Goal: Task Accomplishment & Management: Use online tool/utility

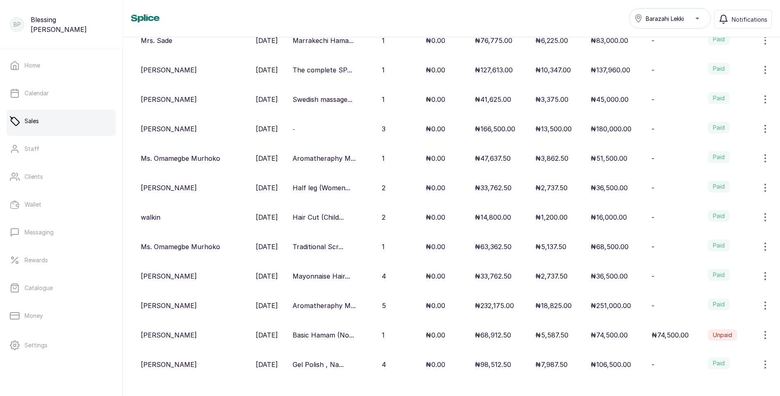
scroll to position [166, 0]
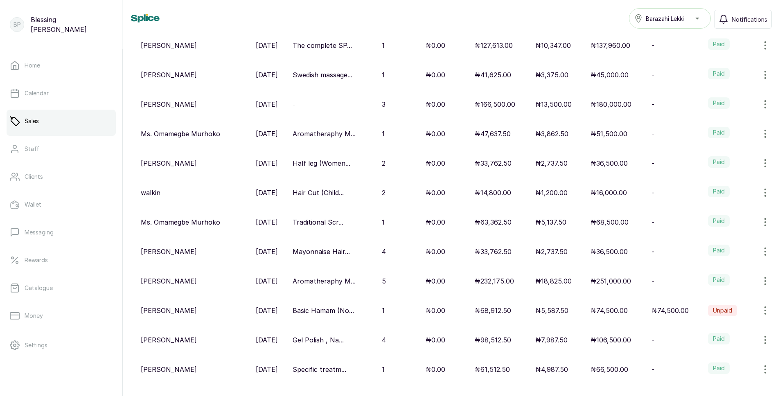
click at [208, 342] on div "[PERSON_NAME]" at bounding box center [195, 340] width 108 height 10
click at [270, 336] on p "[DATE]" at bounding box center [267, 340] width 22 height 10
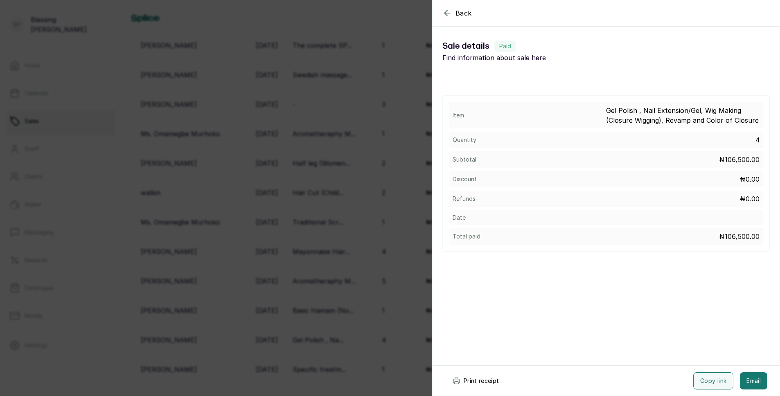
click at [317, 343] on div "Back Sale details Sale details Paid Find information about sale here Item Gel P…" at bounding box center [390, 198] width 780 height 396
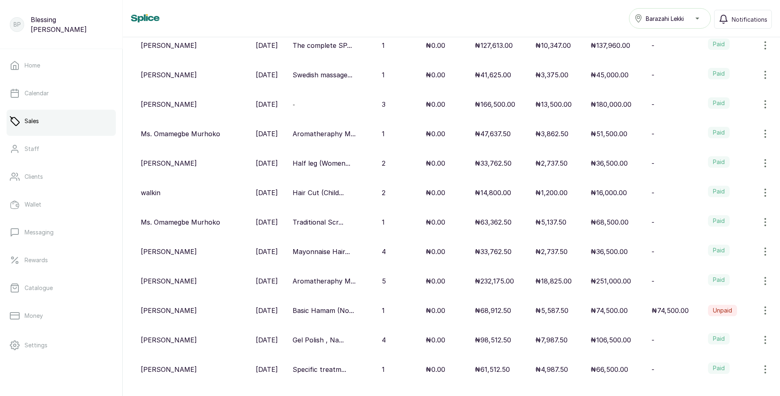
click at [328, 344] on p "Gel Polish , Na..." at bounding box center [317, 340] width 51 height 10
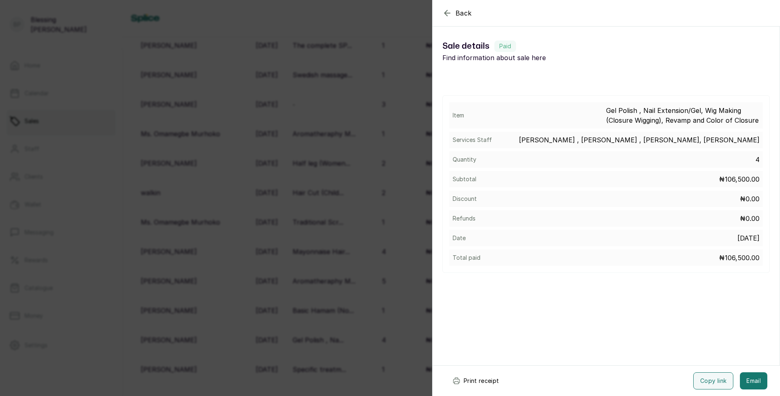
click at [476, 381] on button "Print receipt" at bounding box center [475, 380] width 60 height 17
click at [403, 315] on div "Back Sale details Sale details Paid Find information about sale here Item Gel P…" at bounding box center [390, 198] width 780 height 396
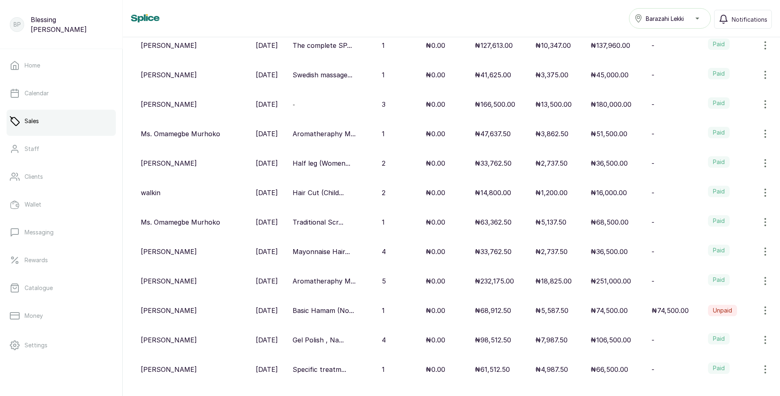
click at [319, 133] on p "Aromatheraphy M..." at bounding box center [323, 134] width 63 height 10
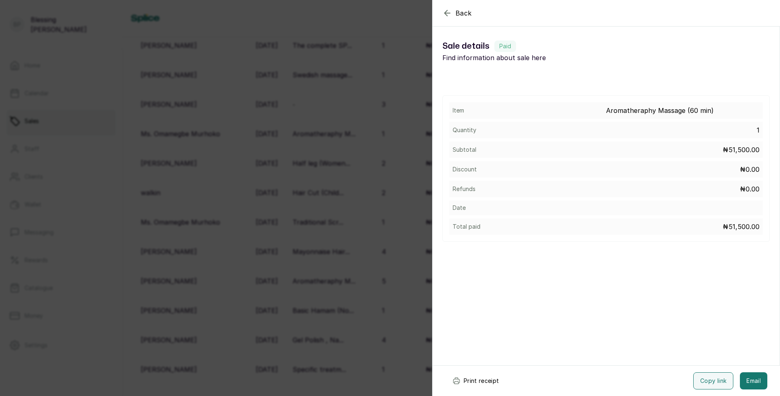
drag, startPoint x: 490, startPoint y: 381, endPoint x: 488, endPoint y: 375, distance: 5.6
click at [489, 378] on button "Print receipt" at bounding box center [475, 380] width 60 height 17
click at [373, 287] on div "Back Sale details Sale details Paid Find information about sale here Item Aroma…" at bounding box center [390, 198] width 780 height 396
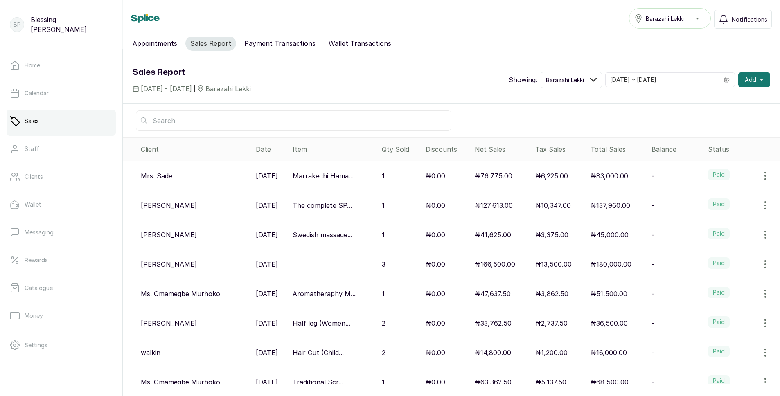
scroll to position [2, 0]
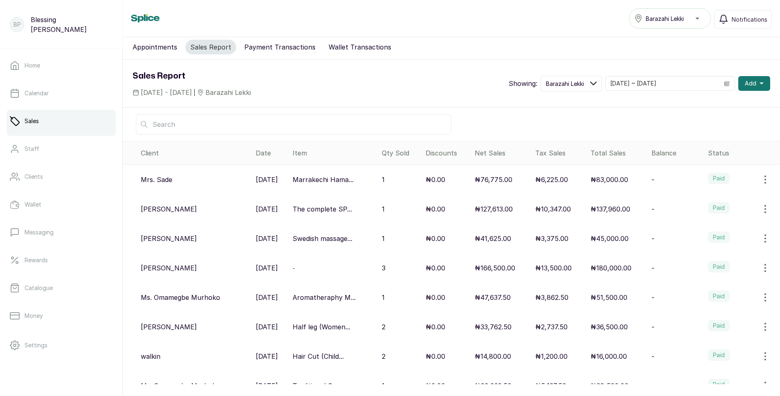
click at [274, 180] on p "[DATE]" at bounding box center [267, 180] width 22 height 10
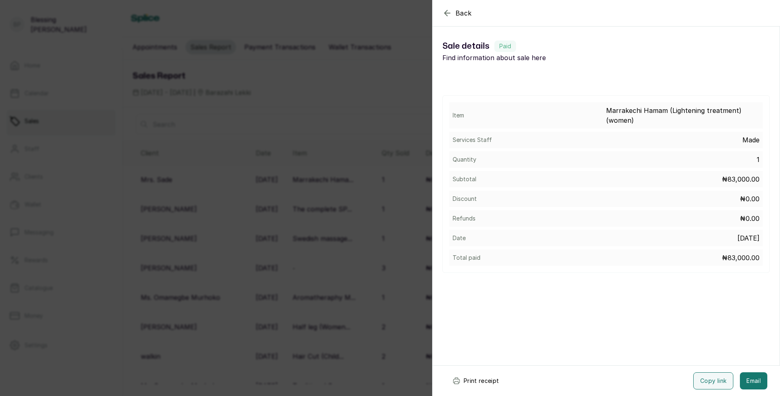
click at [472, 383] on button "Print receipt" at bounding box center [475, 380] width 60 height 17
click at [388, 296] on div "Back Sale details Sale details Paid Find information about sale here Item [GEOG…" at bounding box center [390, 198] width 780 height 396
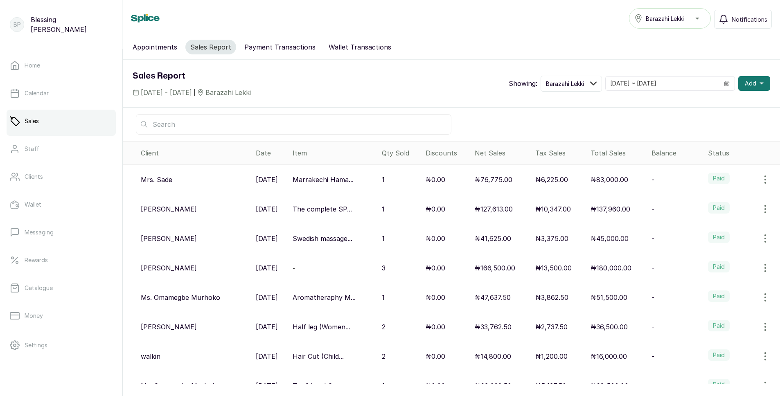
scroll to position [43, 0]
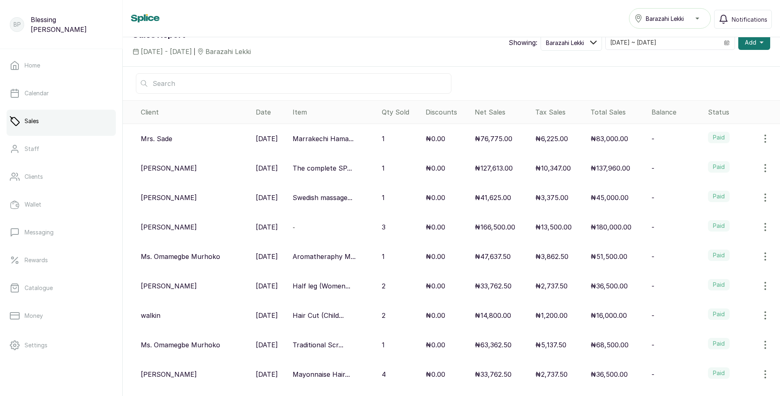
click at [493, 318] on p "₦14,800.00" at bounding box center [492, 315] width 36 height 10
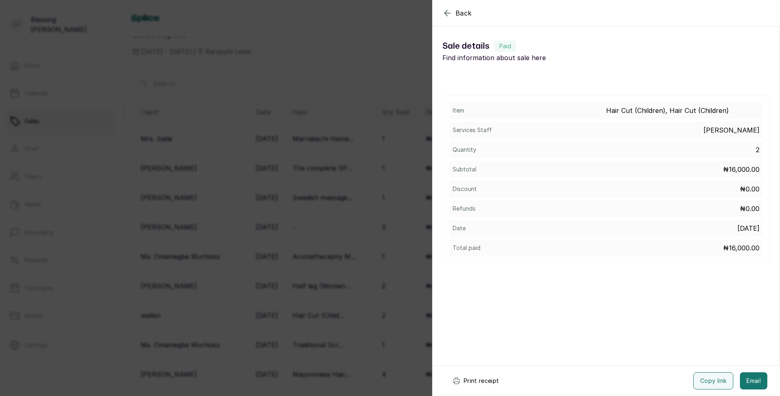
click at [486, 377] on button "Print receipt" at bounding box center [475, 380] width 60 height 17
click at [330, 292] on div "Back Sale details Sale details Paid Find information about sale here Item Hair …" at bounding box center [390, 198] width 780 height 396
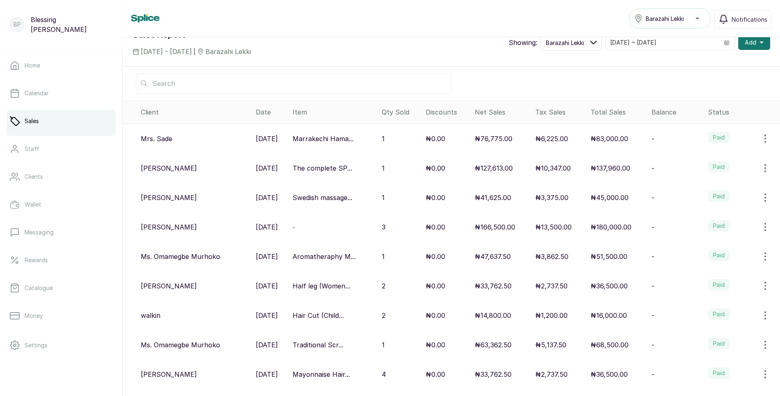
click at [259, 169] on p "[DATE]" at bounding box center [267, 168] width 22 height 10
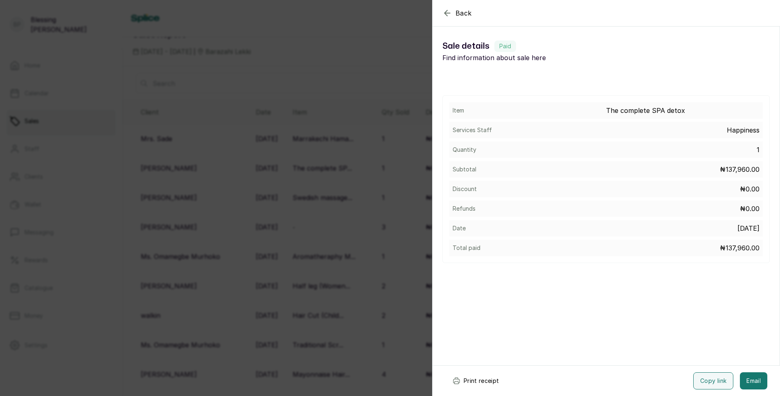
click at [459, 379] on icon "submit" at bounding box center [456, 381] width 8 height 8
click at [351, 220] on div "Back Sale details Sale details Paid Find information about sale here Item The c…" at bounding box center [390, 198] width 780 height 396
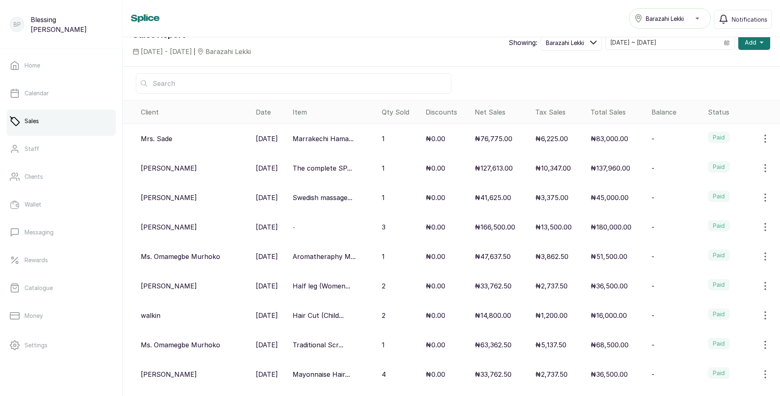
click at [262, 195] on p "[DATE]" at bounding box center [267, 198] width 22 height 10
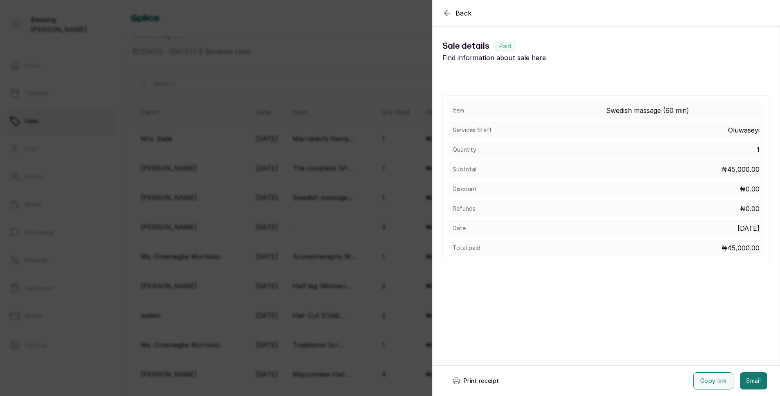
click at [479, 376] on button "Print receipt" at bounding box center [475, 380] width 60 height 17
click at [396, 56] on div "Back Sale details Sale details Paid Find information about sale here Item Swedi…" at bounding box center [390, 198] width 780 height 396
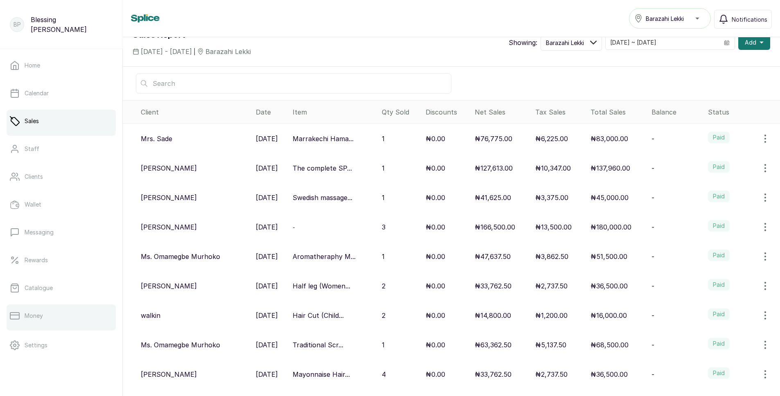
click at [57, 313] on link "Money" at bounding box center [61, 315] width 109 height 23
